Goal: Task Accomplishment & Management: Use online tool/utility

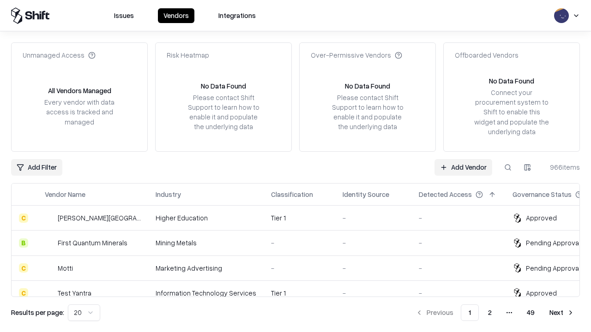
click at [463, 167] on link "Add Vendor" at bounding box center [463, 167] width 58 height 17
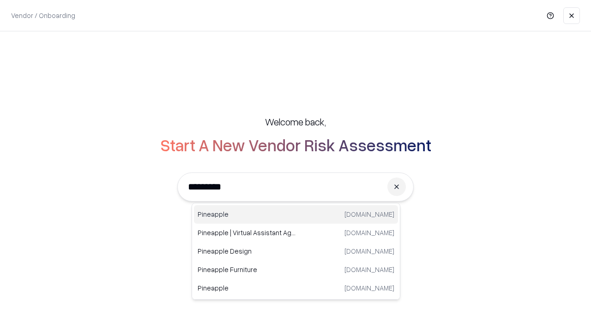
click at [296, 215] on div "Pineapple [DOMAIN_NAME]" at bounding box center [296, 214] width 204 height 18
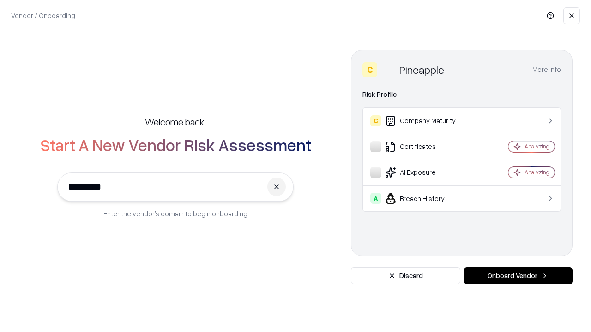
type input "*********"
click at [518, 276] on button "Onboard Vendor" at bounding box center [518, 276] width 108 height 17
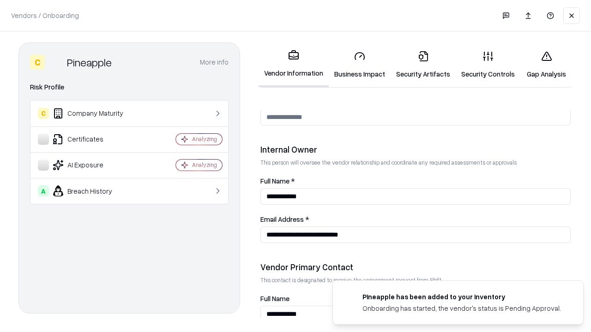
scroll to position [478, 0]
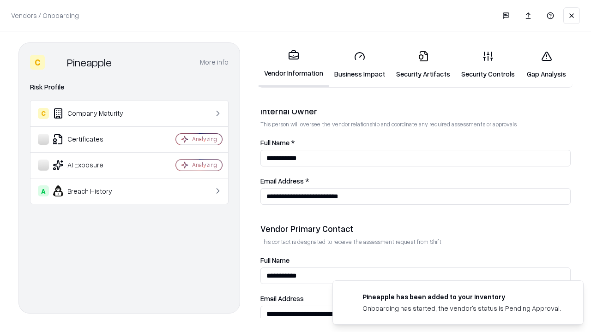
click at [360, 65] on link "Business Impact" at bounding box center [360, 64] width 62 height 43
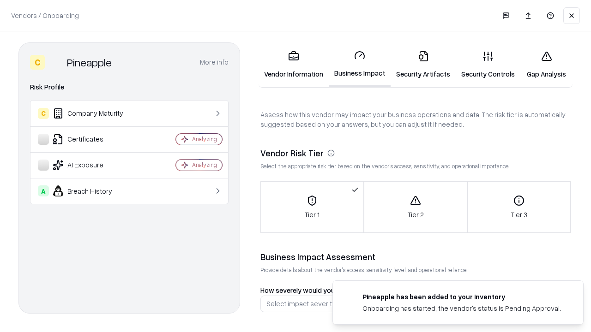
click at [546, 65] on link "Gap Analysis" at bounding box center [546, 64] width 52 height 43
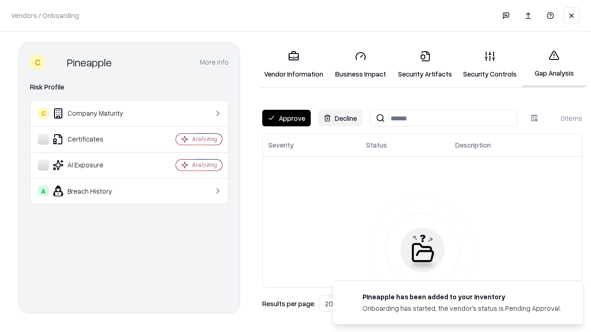
click at [286, 118] on button "Approve" at bounding box center [286, 118] width 48 height 17
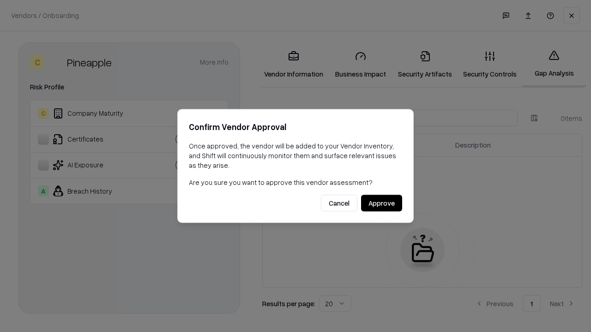
click at [381, 203] on button "Approve" at bounding box center [381, 203] width 41 height 17
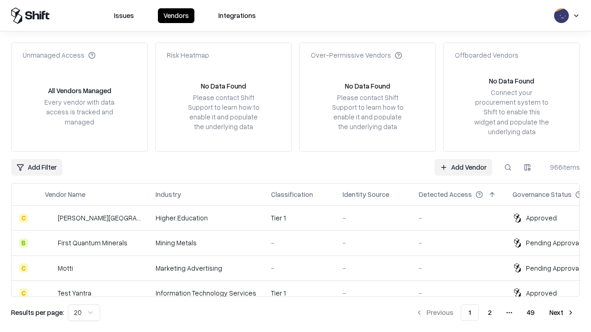
type input "*********"
click at [463, 167] on link "Add Vendor" at bounding box center [463, 167] width 58 height 17
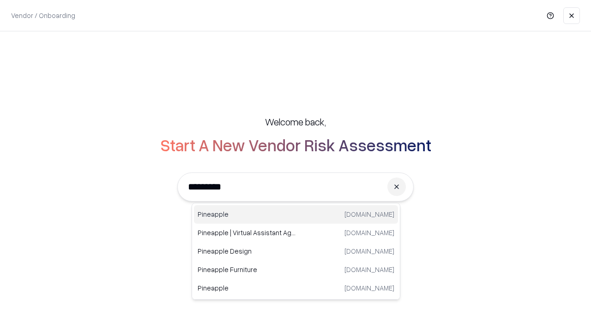
click at [296, 215] on div "Pineapple [DOMAIN_NAME]" at bounding box center [296, 214] width 204 height 18
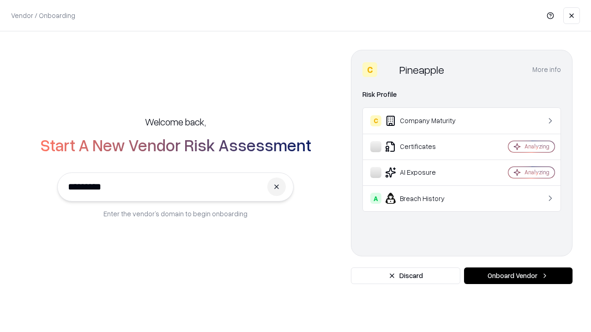
type input "*********"
click at [518, 276] on button "Onboard Vendor" at bounding box center [518, 276] width 108 height 17
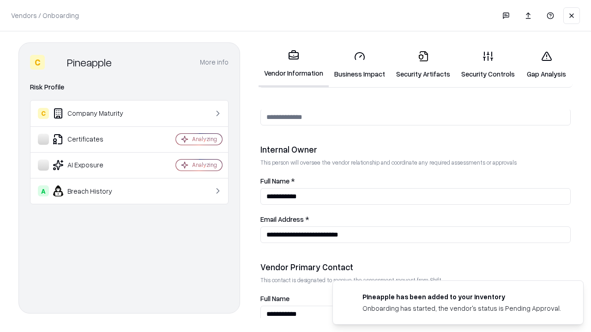
scroll to position [478, 0]
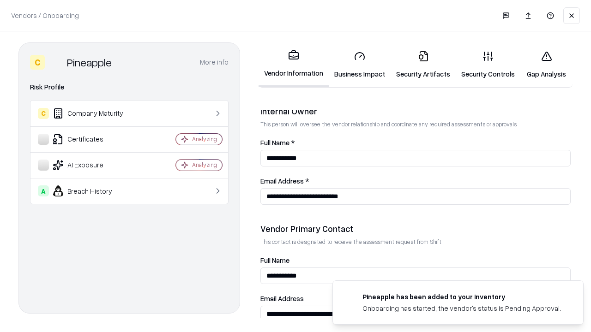
click at [546, 65] on link "Gap Analysis" at bounding box center [546, 64] width 52 height 43
